Goal: Check status: Check status

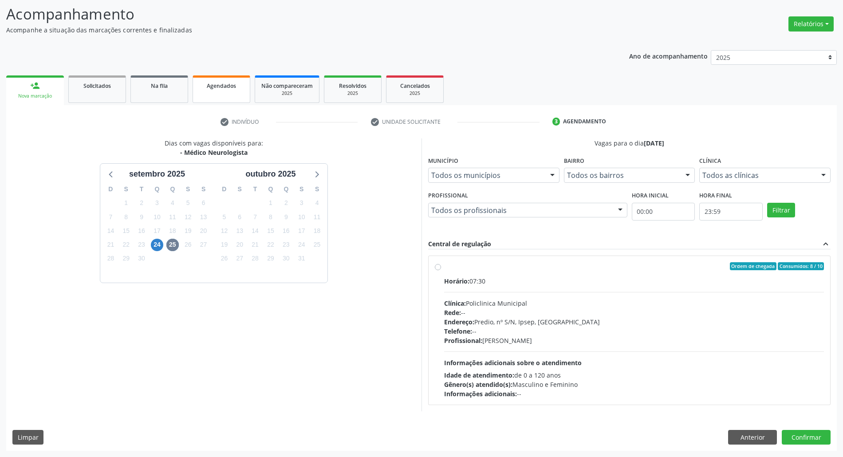
scroll to position [59, 0]
click at [219, 84] on span "Agendados" at bounding box center [221, 86] width 29 height 8
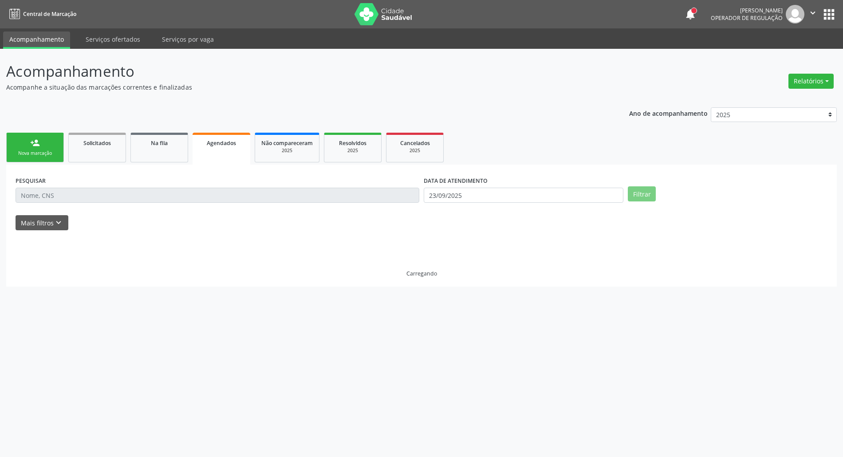
scroll to position [0, 0]
click at [476, 194] on input "23/09/2025" at bounding box center [529, 195] width 202 height 15
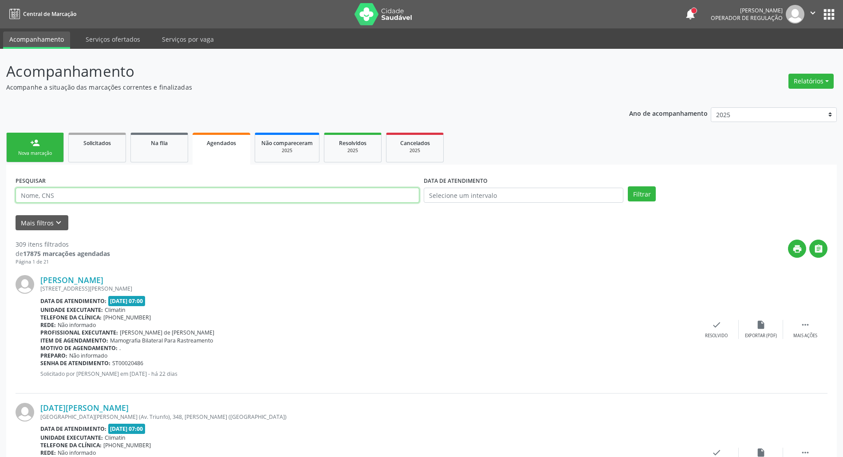
click at [276, 197] on input "text" at bounding box center [218, 195] width 404 height 15
click at [628, 186] on button "Filtrar" at bounding box center [642, 193] width 28 height 15
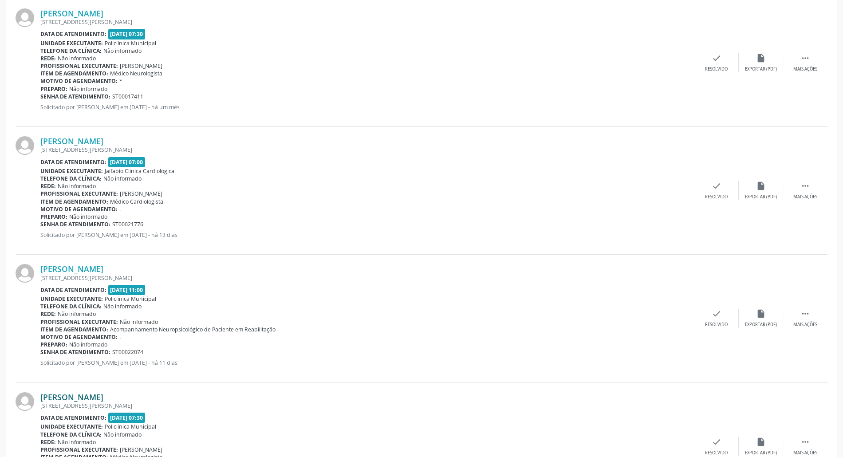
scroll to position [719, 0]
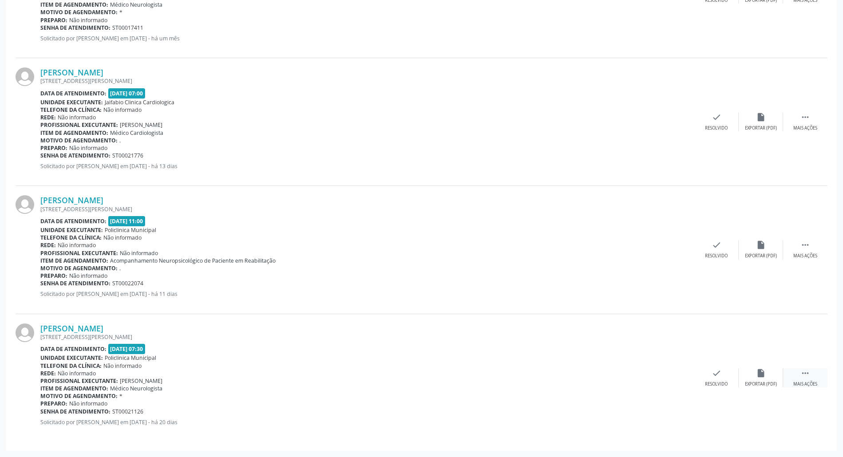
click at [810, 371] on icon "" at bounding box center [806, 373] width 10 height 10
click at [634, 374] on div "print Imprimir" at bounding box center [628, 377] width 44 height 19
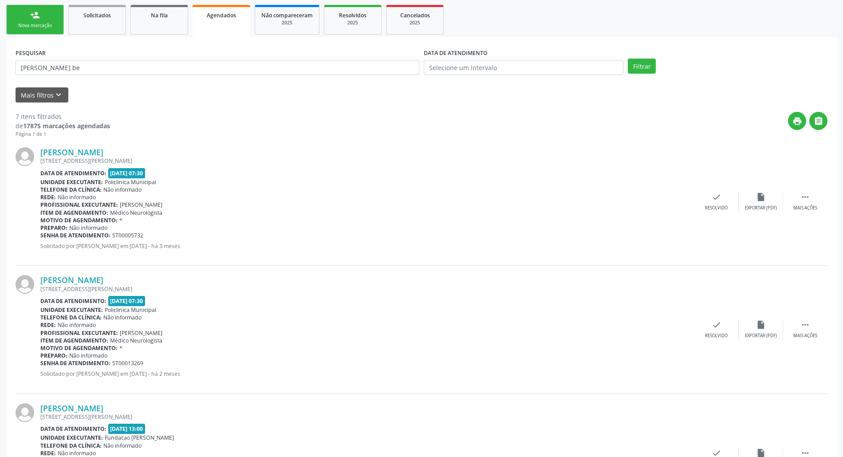
scroll to position [0, 0]
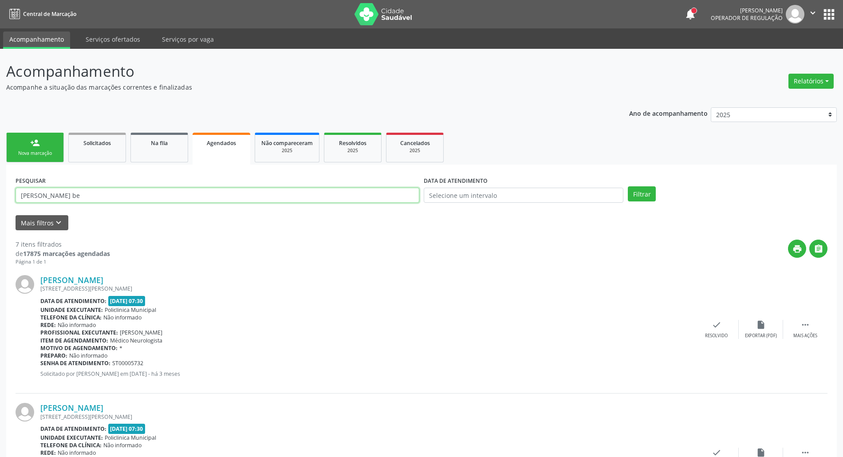
drag, startPoint x: 139, startPoint y: 196, endPoint x: 0, endPoint y: 197, distance: 139.4
type input "[PERSON_NAME]"
click at [628, 186] on button "Filtrar" at bounding box center [642, 193] width 28 height 15
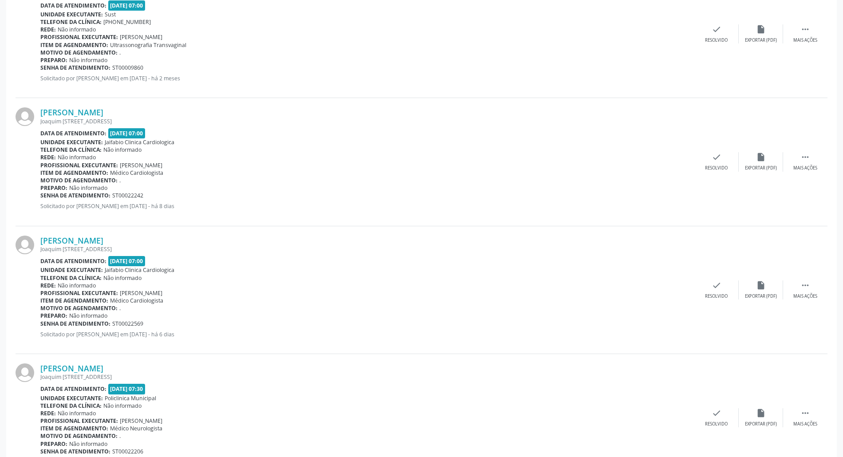
scroll to position [464, 0]
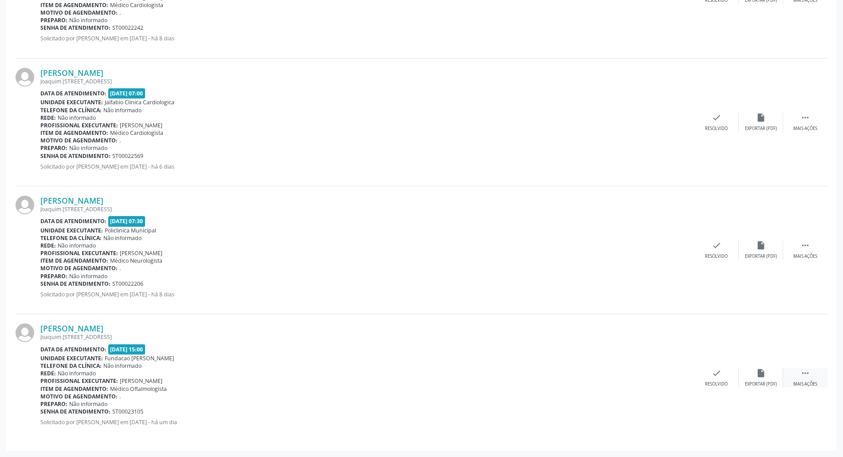
click at [807, 375] on icon "" at bounding box center [806, 373] width 10 height 10
click at [620, 379] on div "print Imprimir" at bounding box center [628, 377] width 44 height 19
